Goal: Transaction & Acquisition: Purchase product/service

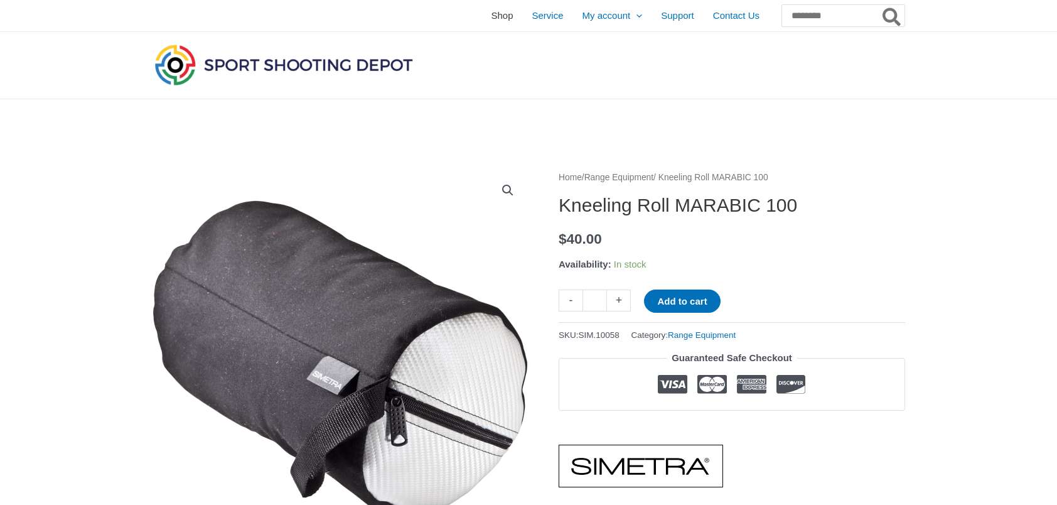
click at [491, 10] on span "Shop" at bounding box center [502, 15] width 22 height 31
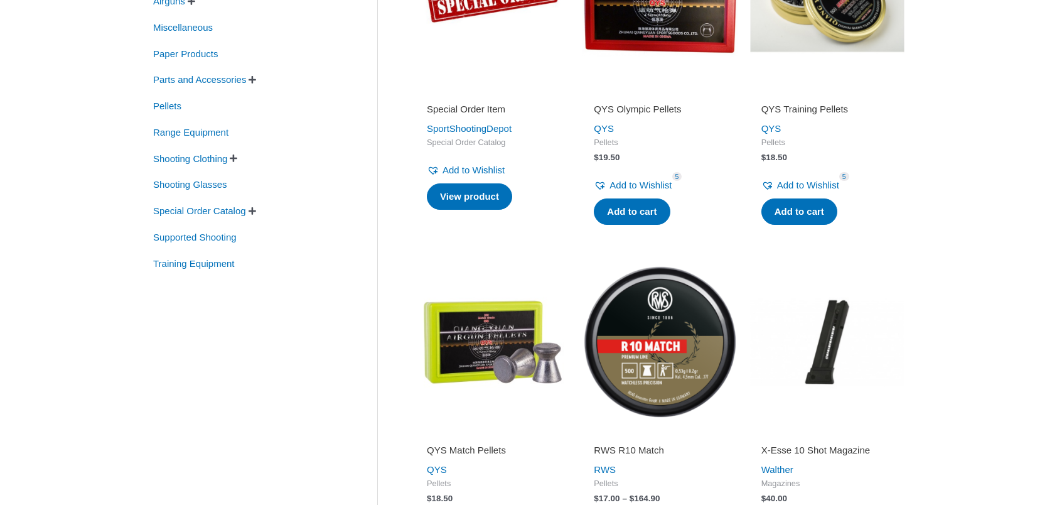
scroll to position [314, 0]
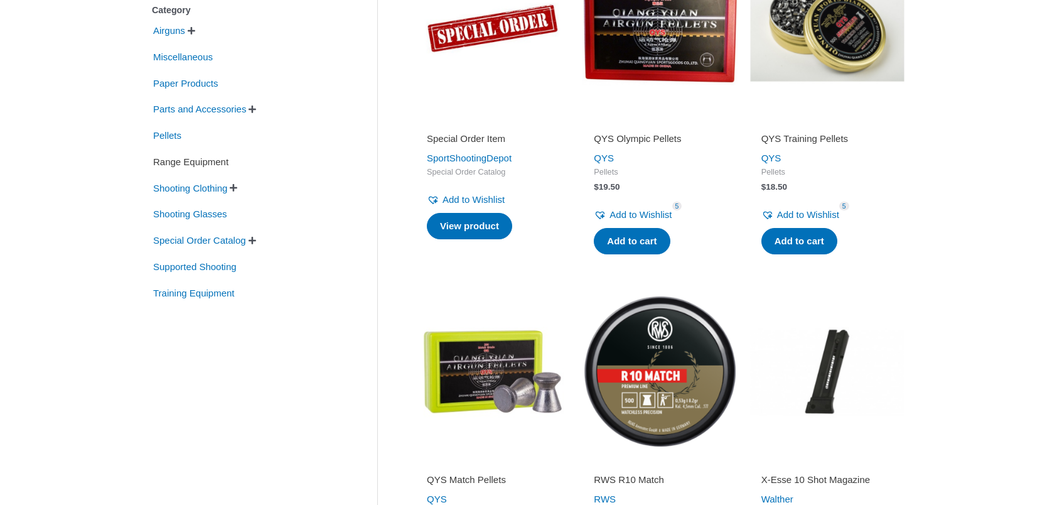
click at [186, 166] on span "Range Equipment" at bounding box center [191, 161] width 78 height 21
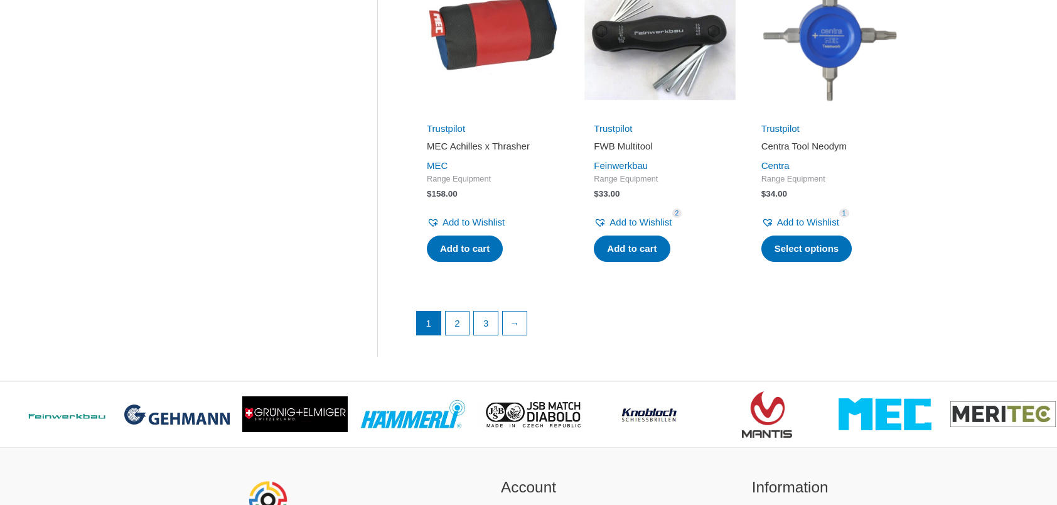
scroll to position [1758, 0]
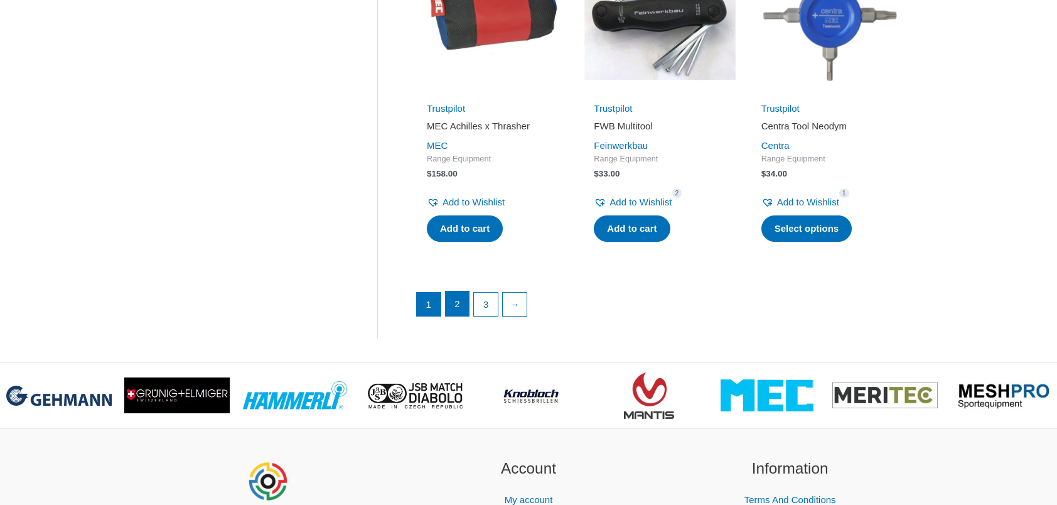
click at [450, 299] on link "2" at bounding box center [458, 303] width 24 height 25
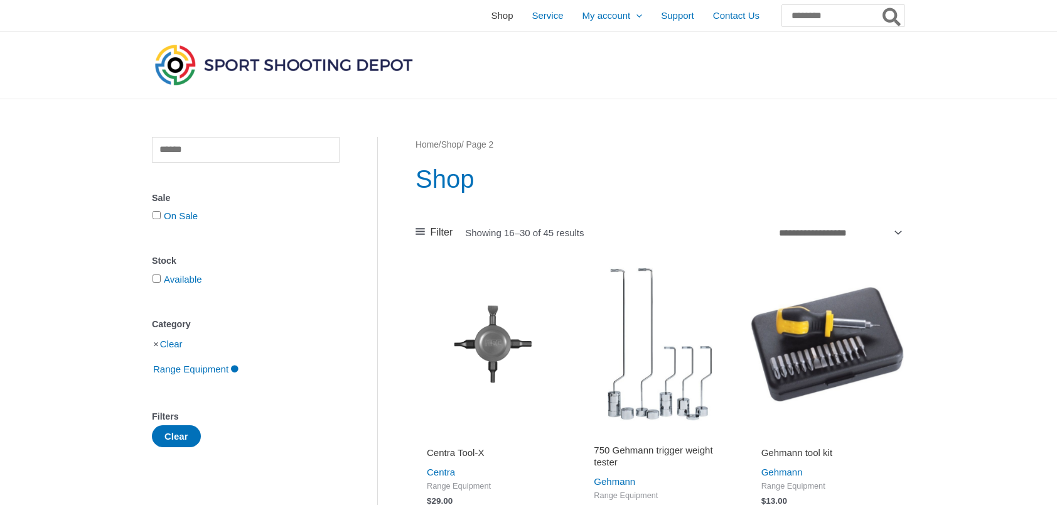
click at [491, 11] on span "Shop" at bounding box center [502, 15] width 22 height 31
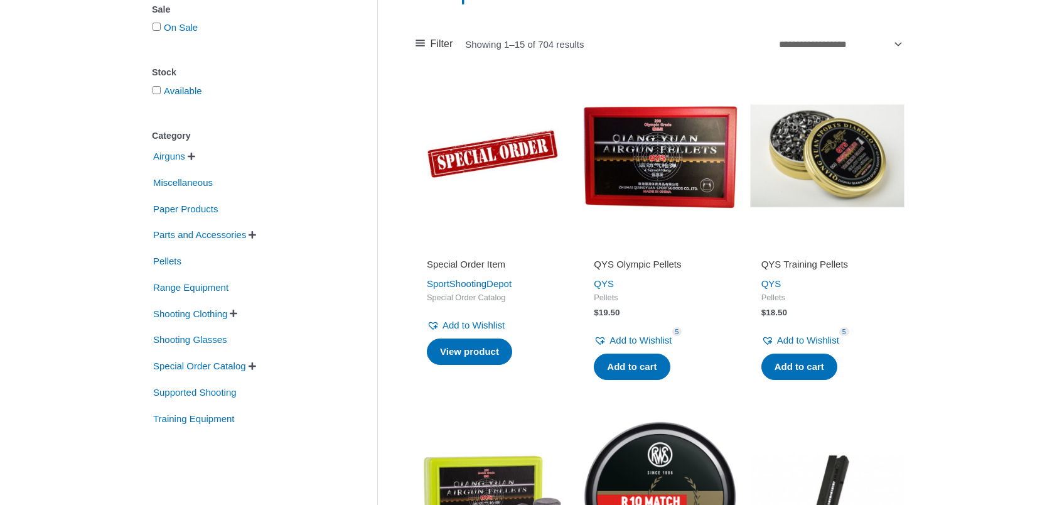
scroll to position [251, 0]
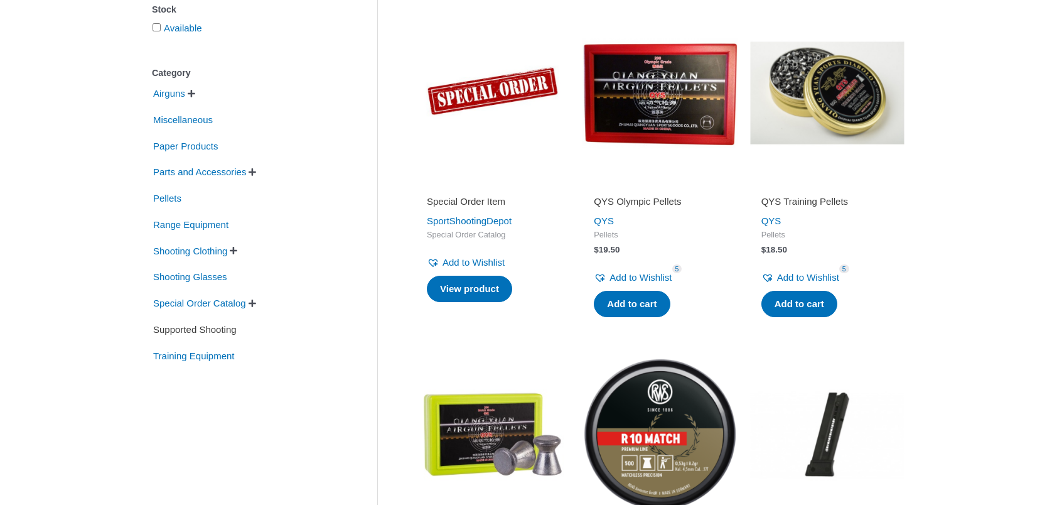
click at [208, 334] on span "Supported Shooting" at bounding box center [195, 329] width 86 height 21
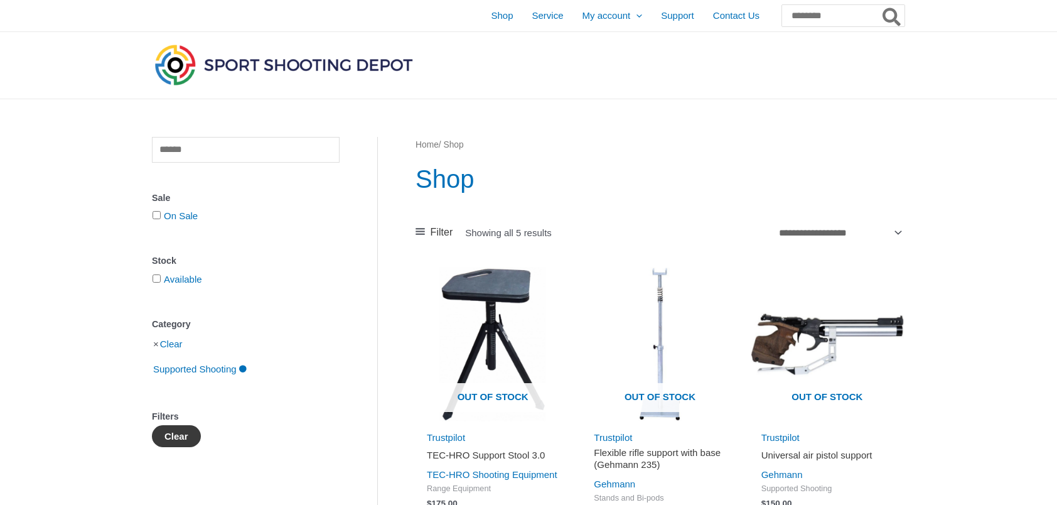
click at [177, 431] on button "Clear" at bounding box center [176, 436] width 49 height 22
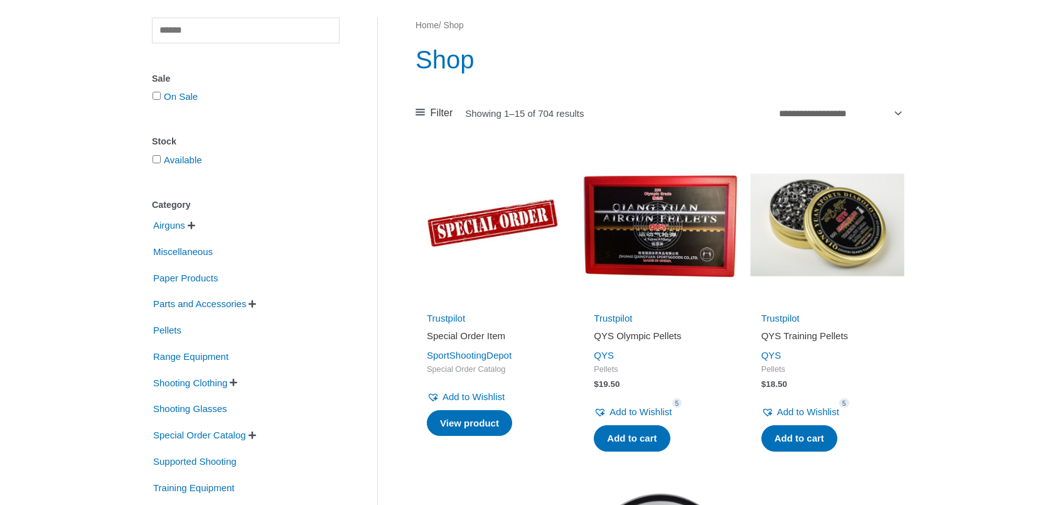
scroll to position [126, 0]
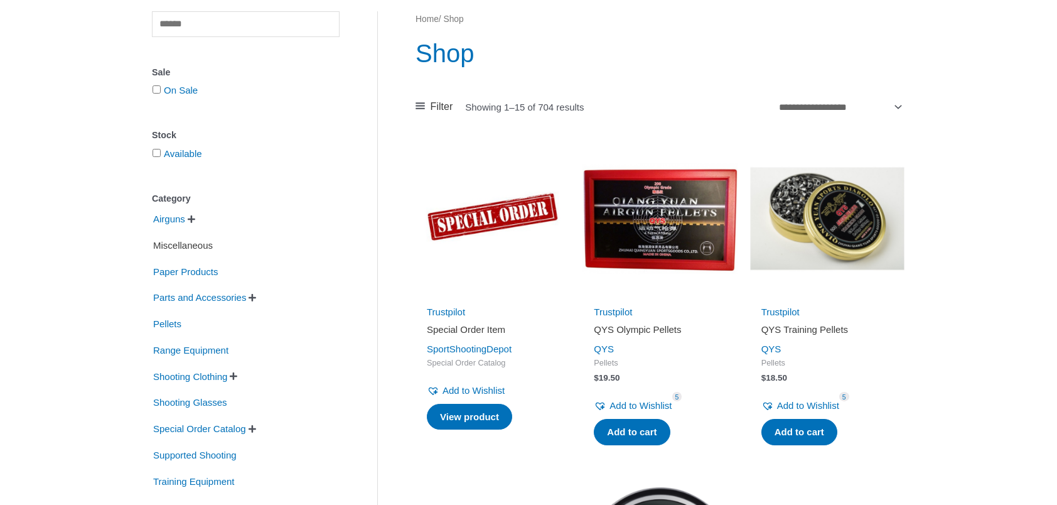
click at [185, 247] on span "Miscellaneous" at bounding box center [183, 245] width 62 height 21
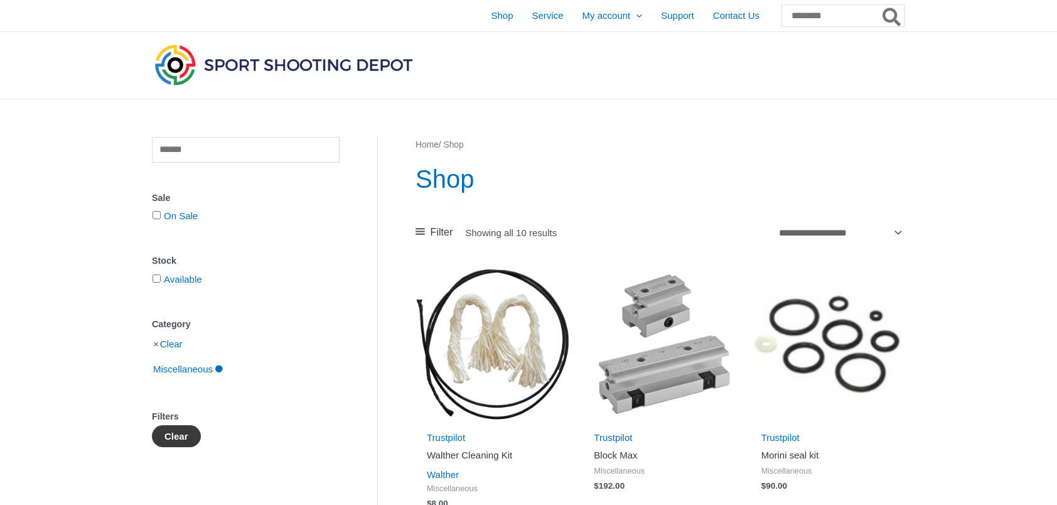
click at [183, 430] on button "Clear" at bounding box center [176, 436] width 49 height 22
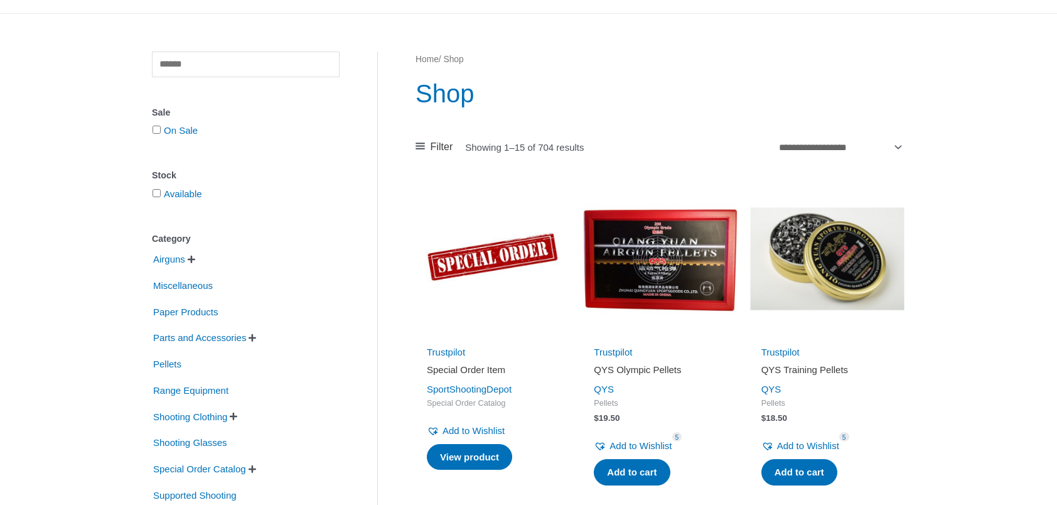
scroll to position [126, 0]
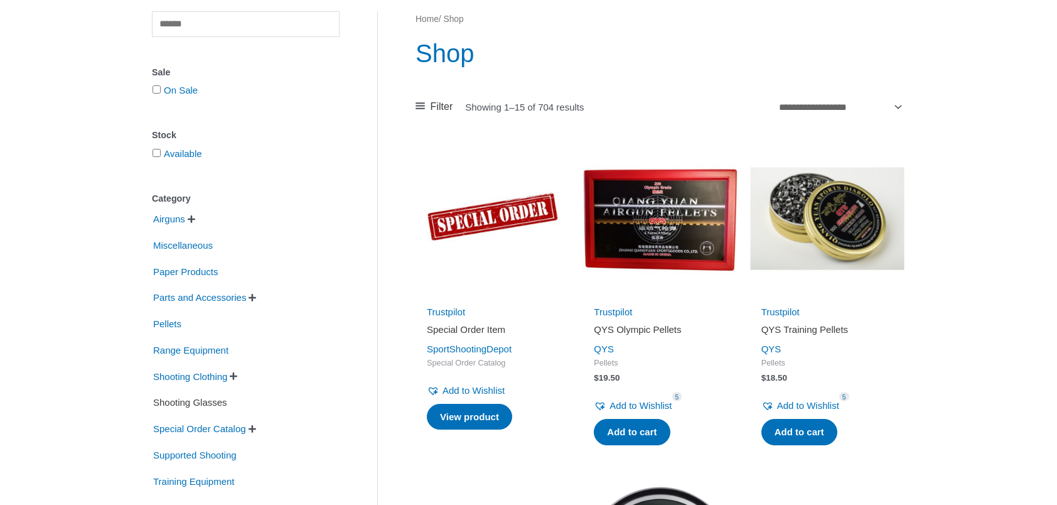
click at [175, 404] on span "Shooting Glasses" at bounding box center [190, 402] width 77 height 21
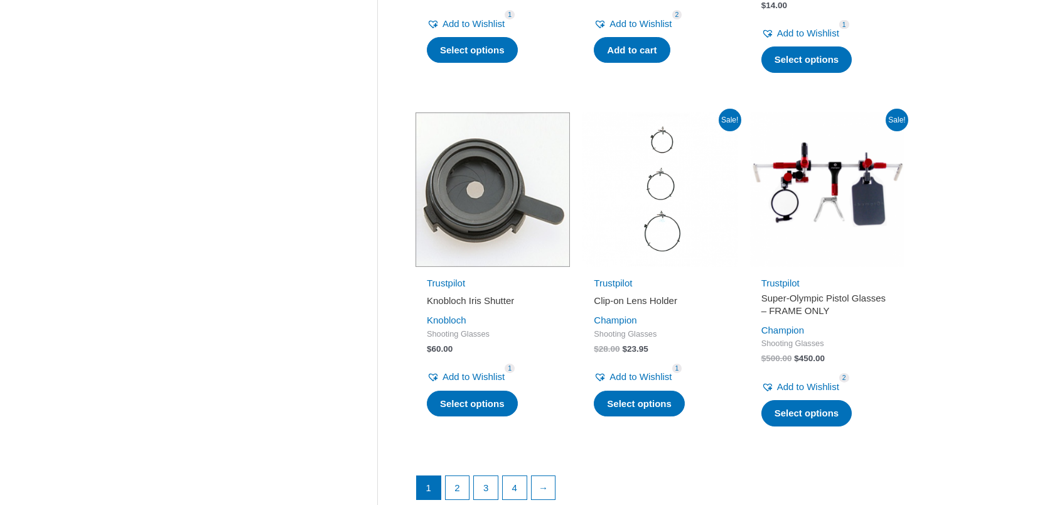
scroll to position [1758, 0]
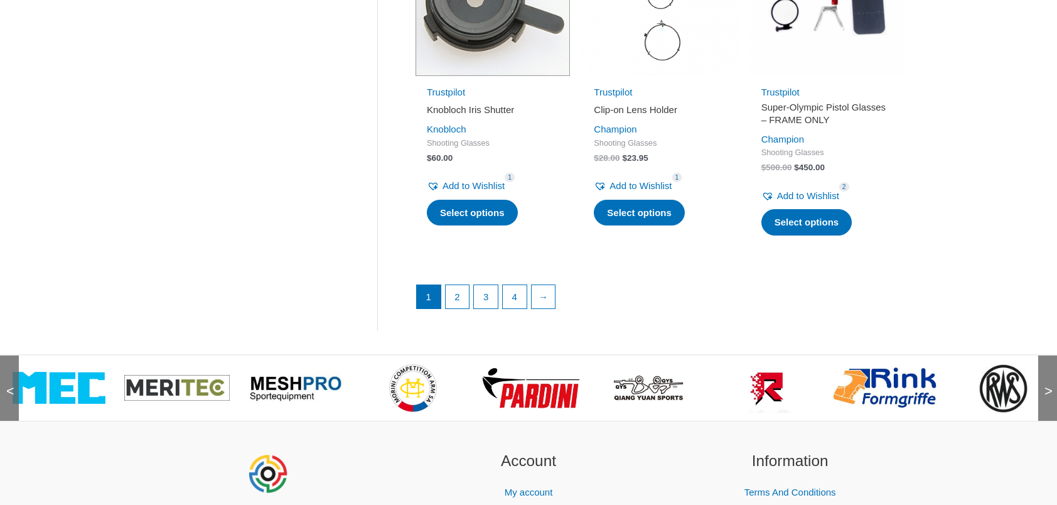
click at [74, 392] on img at bounding box center [59, 388] width 93 height 32
